Goal: Information Seeking & Learning: Learn about a topic

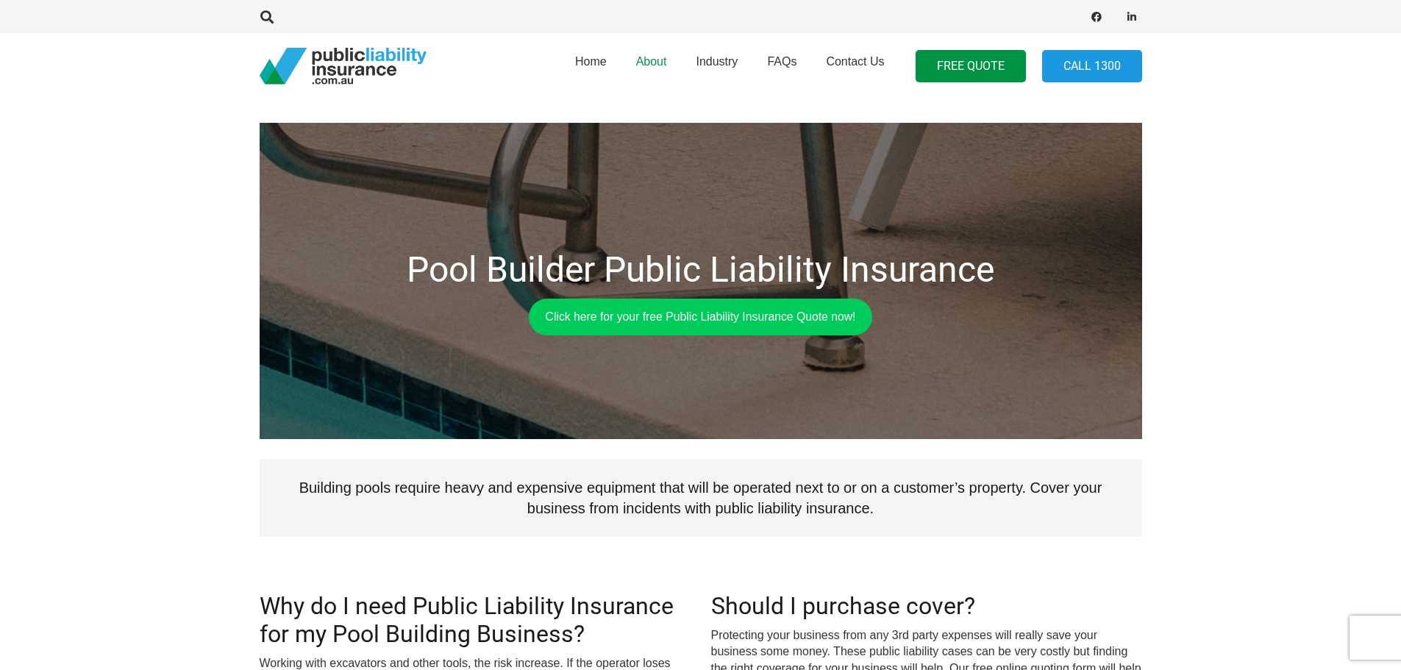
click at [661, 64] on span "About" at bounding box center [651, 61] width 31 height 13
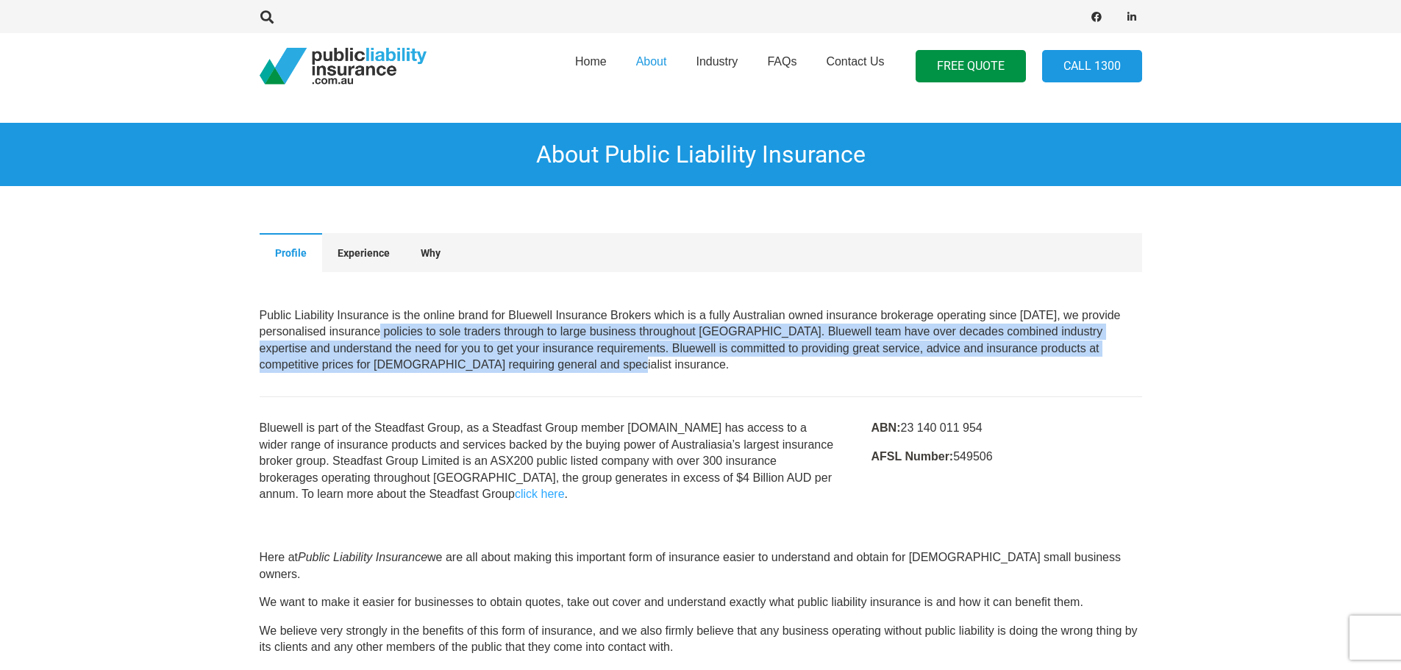
drag, startPoint x: 397, startPoint y: 327, endPoint x: 836, endPoint y: 364, distance: 441.5
click at [836, 364] on p "Public Liability Insurance is the online brand for Bluewell Insurance Brokers w…" at bounding box center [701, 341] width 883 height 66
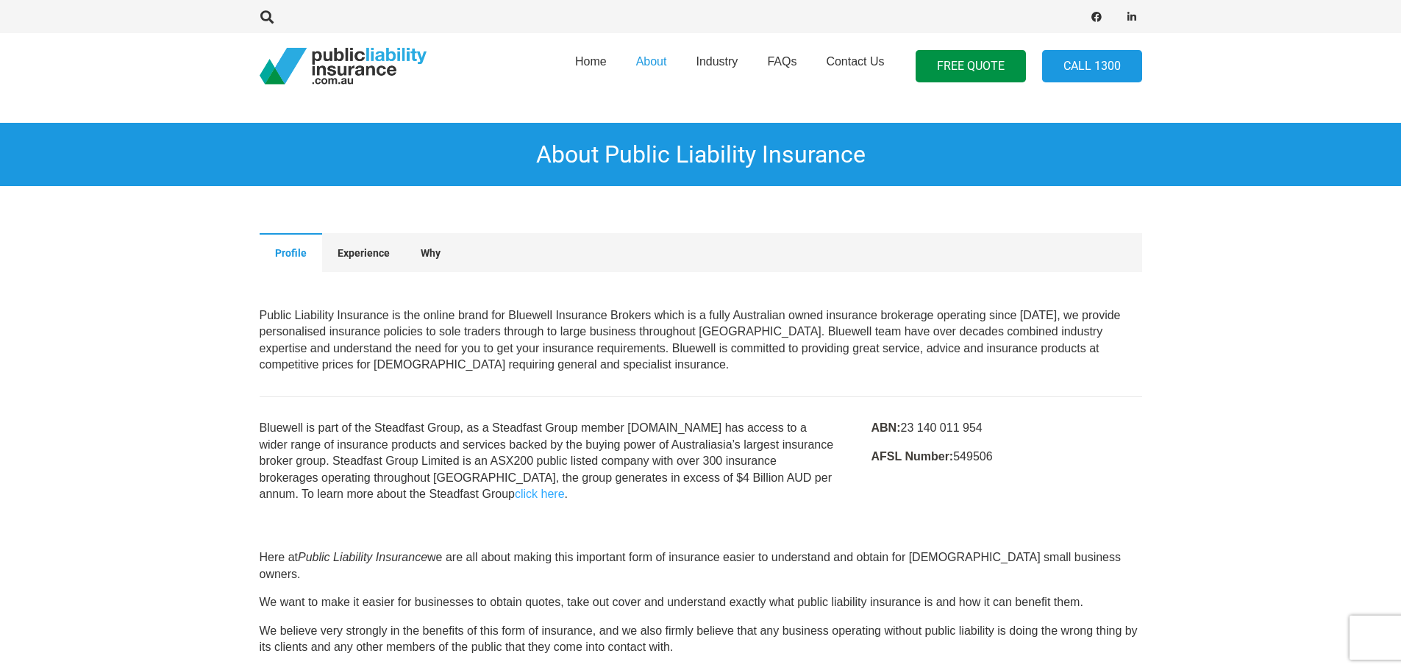
click at [616, 381] on div at bounding box center [701, 396] width 883 height 47
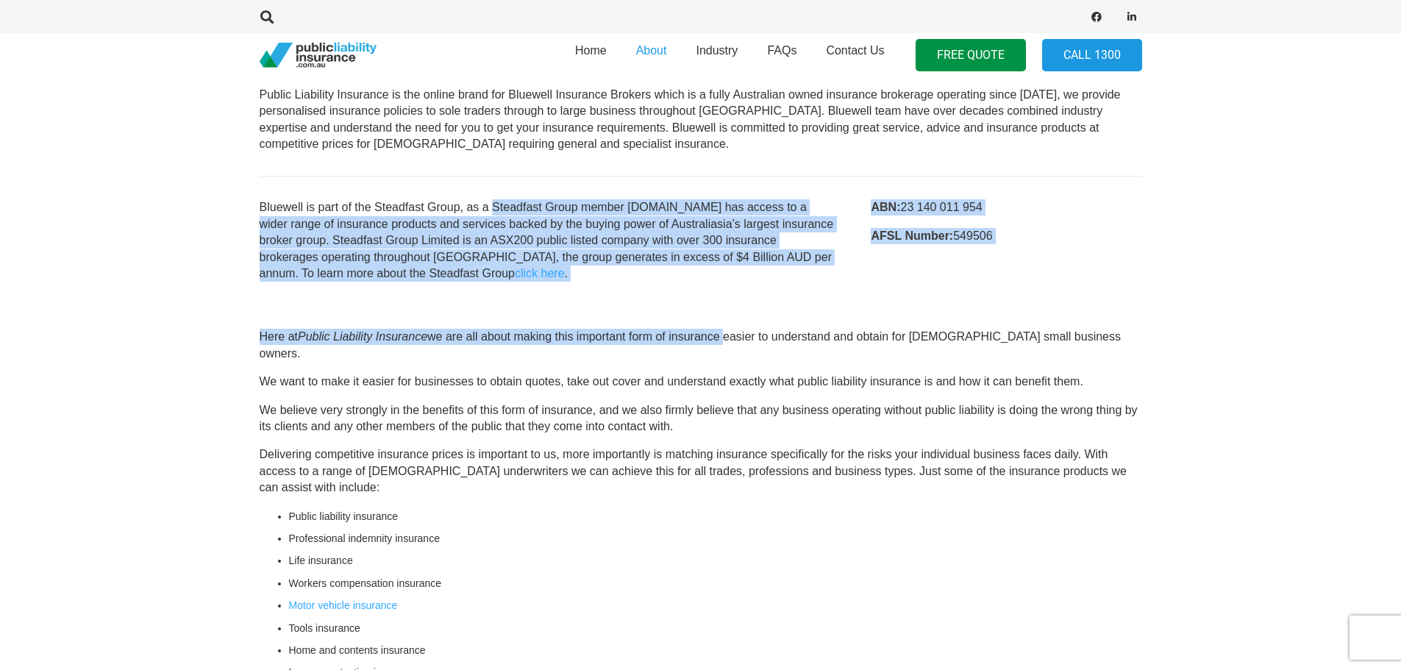
drag, startPoint x: 507, startPoint y: 210, endPoint x: 724, endPoint y: 315, distance: 240.9
click at [724, 315] on main "About Public Liability Insurance Profile Experience Why Profile Public Liabilit…" at bounding box center [700, 300] width 1401 height 1043
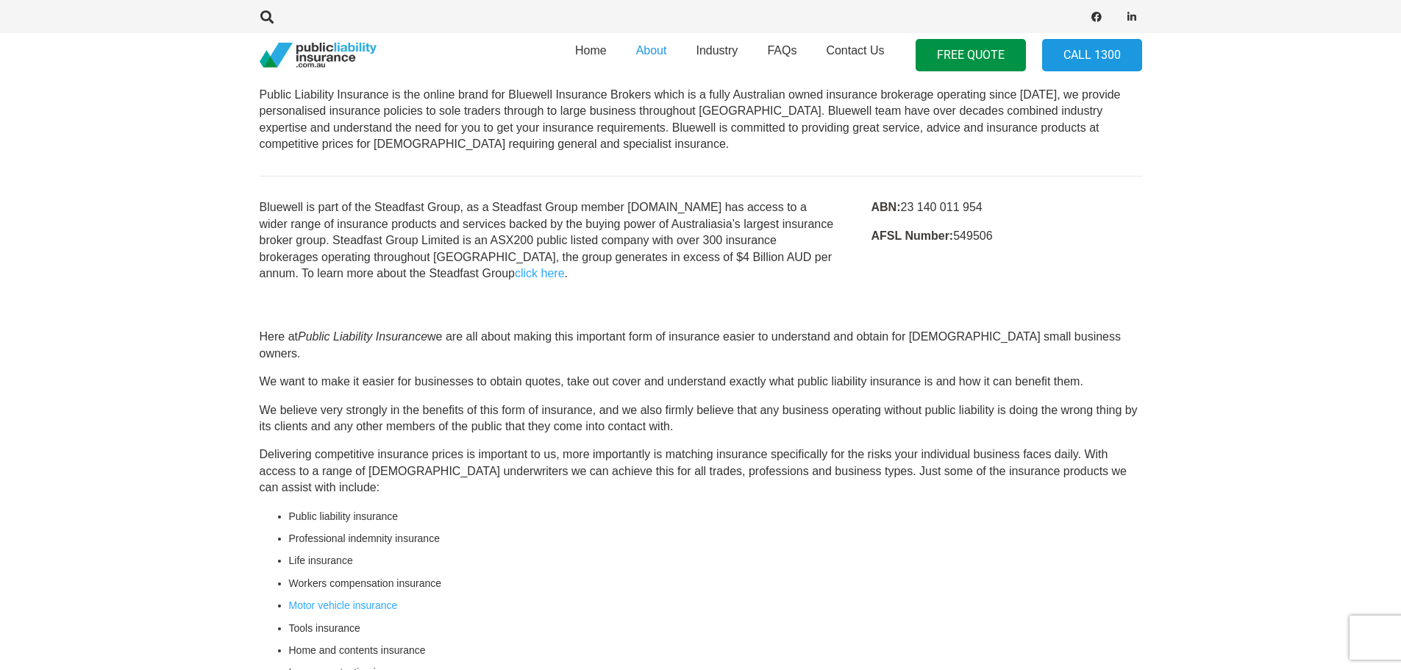
click at [771, 328] on section "Here at Public Liability Insurance we are all about making this important form …" at bounding box center [700, 563] width 1401 height 516
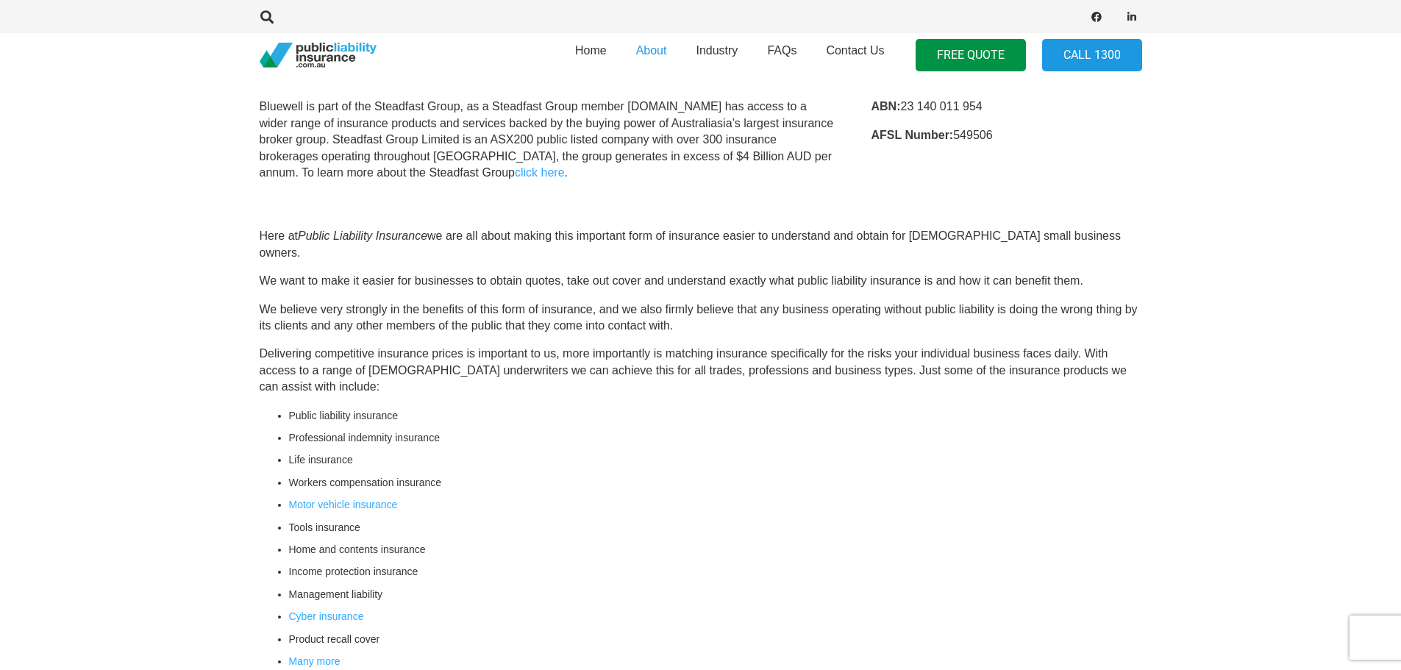
scroll to position [515, 0]
